Goal: Find specific page/section: Find specific page/section

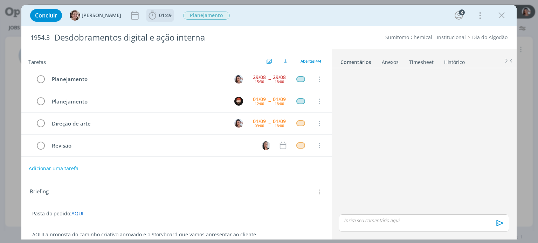
click at [159, 13] on span "01:49" at bounding box center [165, 15] width 13 height 7
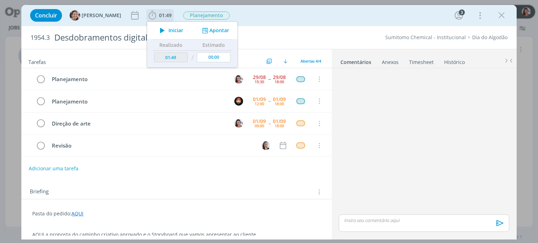
click at [173, 28] on span "Iniciar" at bounding box center [175, 30] width 15 height 5
click at [81, 210] on link "AQUI" at bounding box center [77, 213] width 12 height 7
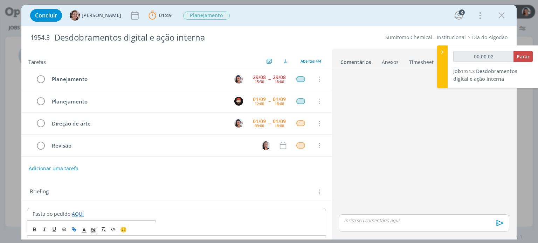
click at [76, 211] on link "AQUI" at bounding box center [78, 214] width 12 height 7
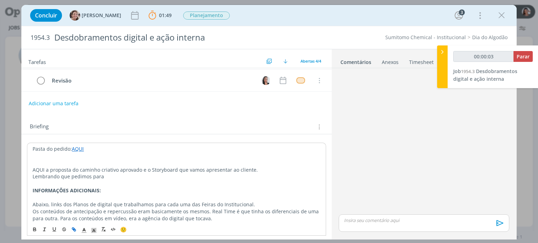
scroll to position [70, 0]
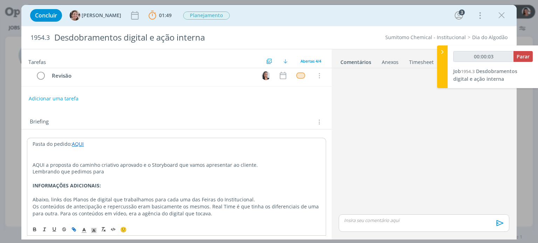
click at [78, 144] on link "AQUI" at bounding box center [78, 144] width 12 height 7
click at [80, 154] on link "[URL][DOMAIN_NAME]" at bounding box center [77, 157] width 53 height 9
click at [178, 166] on p "AQUI a proposta do caminho criativo aprovado e o Storyboard que vamos apresenta…" at bounding box center [176, 165] width 287 height 7
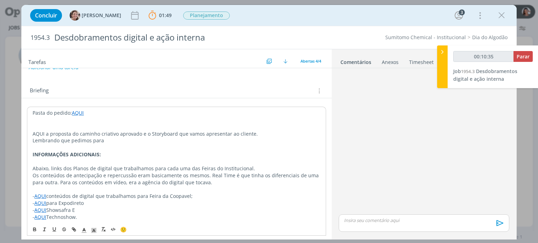
scroll to position [103, 0]
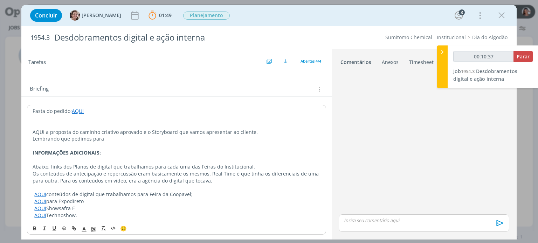
click at [81, 110] on link "AQUI" at bounding box center [78, 111] width 12 height 7
click at [98, 122] on link "[URL][DOMAIN_NAME]" at bounding box center [77, 124] width 53 height 9
type input "00:39:21"
